Goal: Task Accomplishment & Management: Complete application form

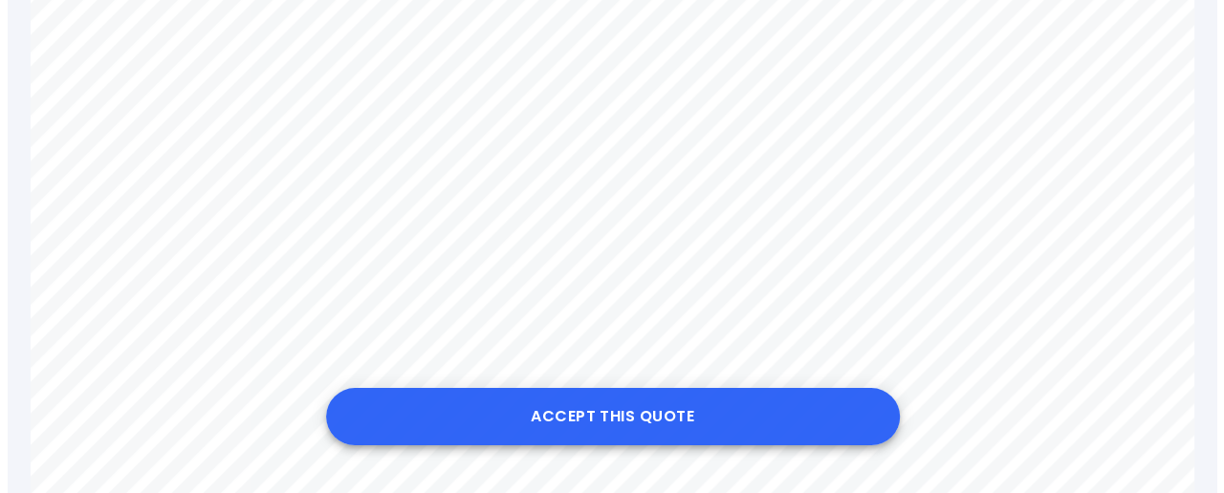
scroll to position [765, 0]
click at [538, 406] on button "Accept this Quote" at bounding box center [605, 416] width 574 height 57
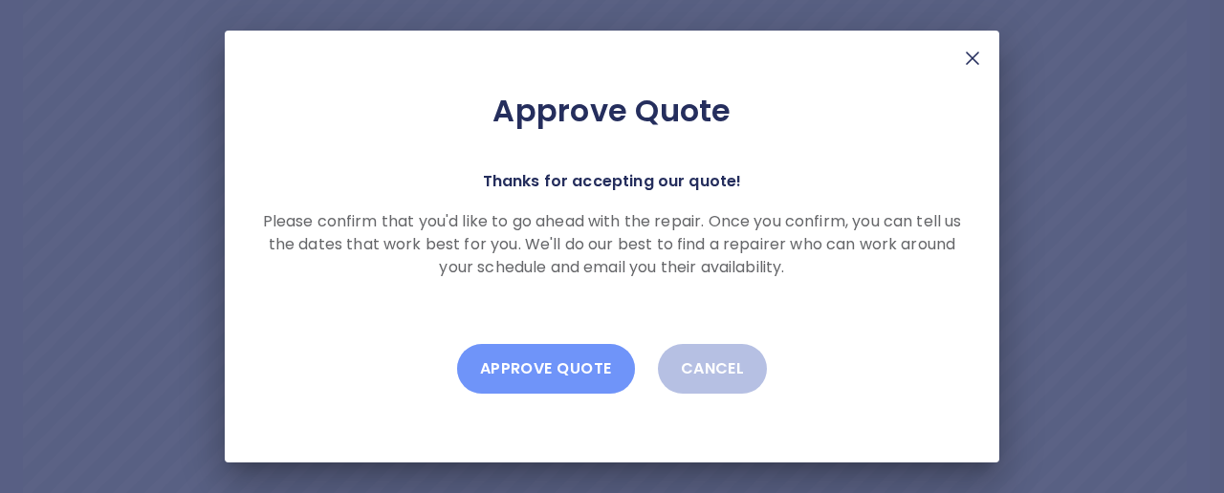
click at [574, 378] on button "Approve Quote" at bounding box center [546, 369] width 178 height 50
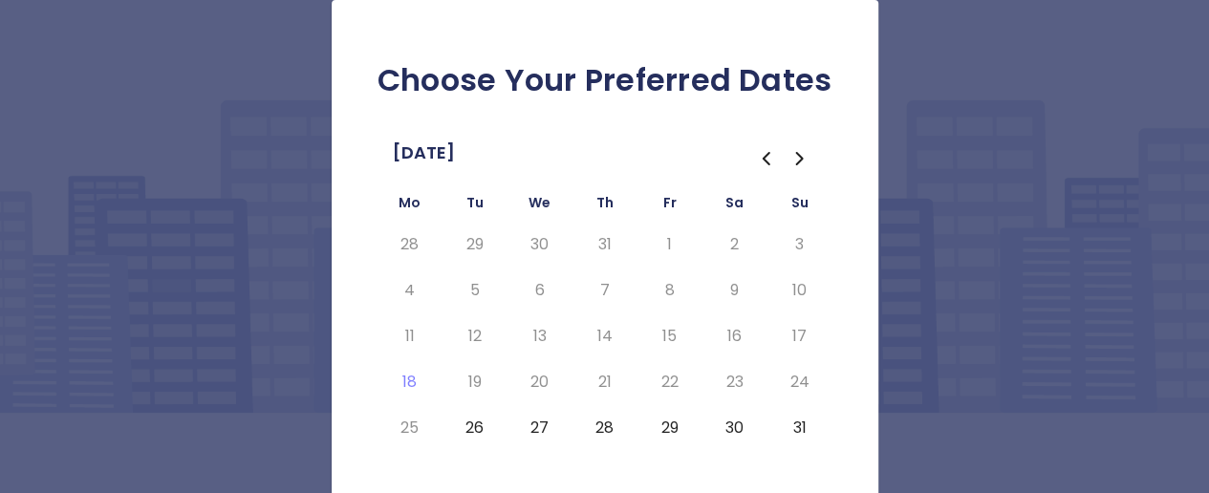
click at [473, 424] on button "26" at bounding box center [475, 428] width 34 height 31
click at [548, 420] on button "27" at bounding box center [540, 428] width 34 height 31
click at [609, 420] on button "28" at bounding box center [605, 428] width 34 height 31
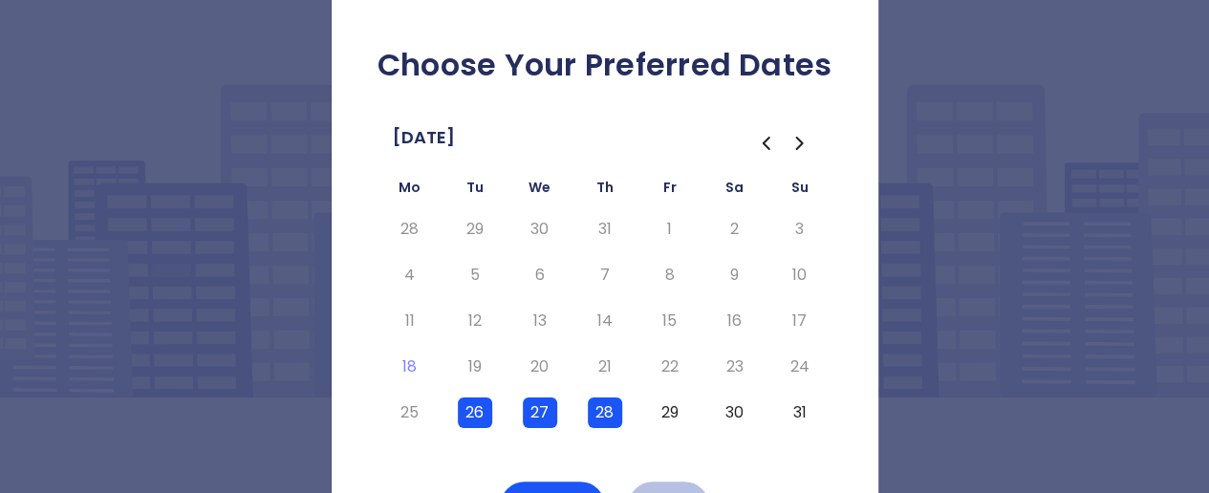
scroll to position [96, 0]
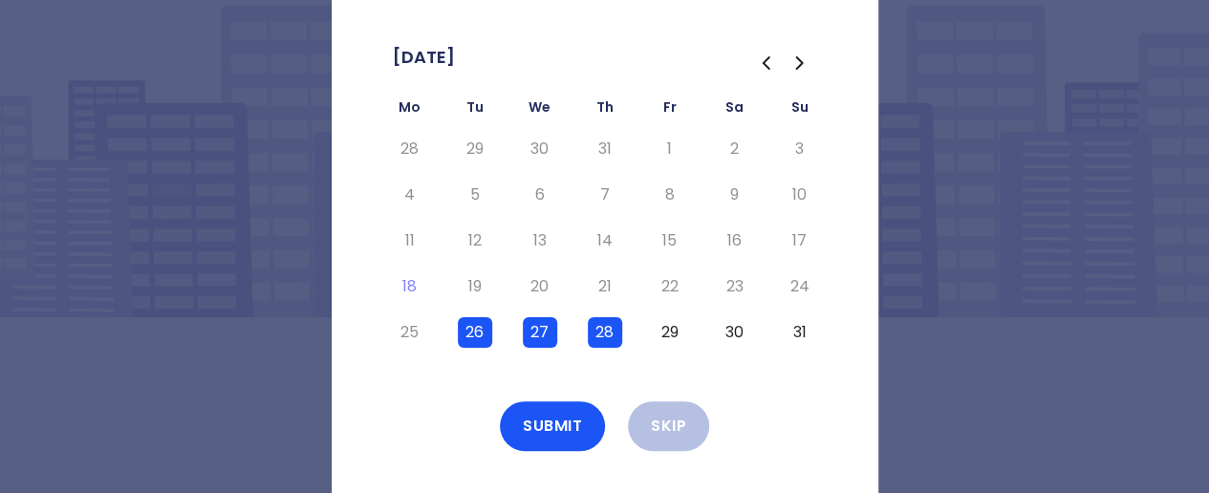
click at [681, 320] on button "29" at bounding box center [670, 332] width 34 height 31
click at [573, 443] on button "Submit" at bounding box center [552, 427] width 105 height 50
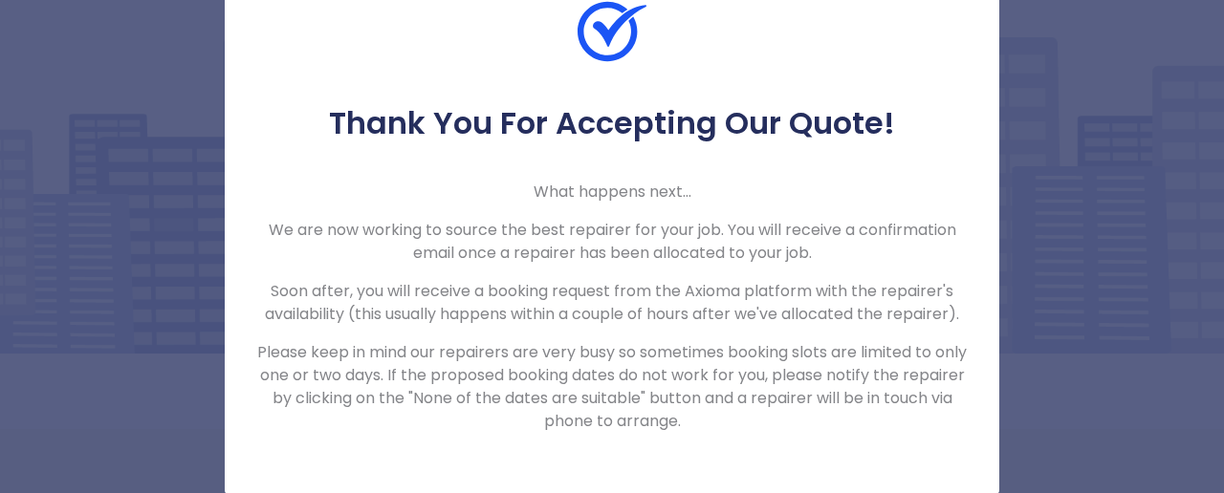
scroll to position [65, 0]
